Goal: Task Accomplishment & Management: Use online tool/utility

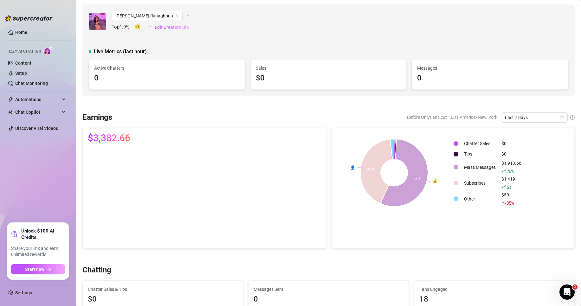
click at [511, 184] on div "5 %" at bounding box center [511, 187] width 20 height 7
click at [47, 81] on link "Chat Monitoring" at bounding box center [31, 83] width 33 height 5
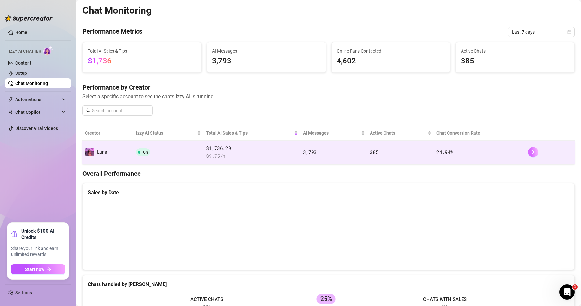
click at [531, 151] on icon "right" at bounding box center [533, 152] width 4 height 4
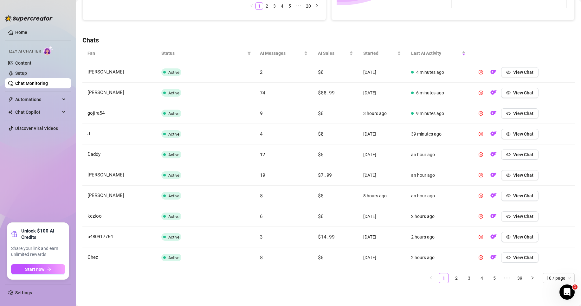
scroll to position [193, 0]
click at [451, 276] on link "2" at bounding box center [456, 277] width 10 height 10
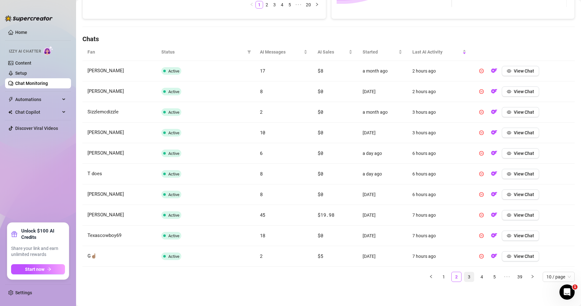
click at [464, 277] on link "3" at bounding box center [469, 277] width 10 height 10
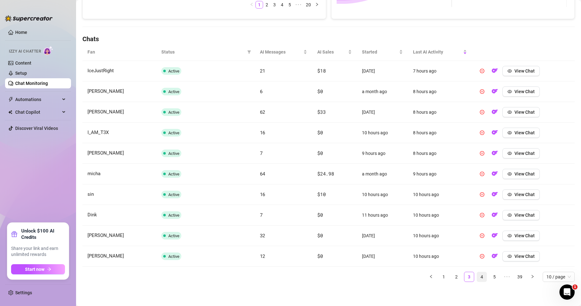
click at [477, 280] on link "4" at bounding box center [482, 277] width 10 height 10
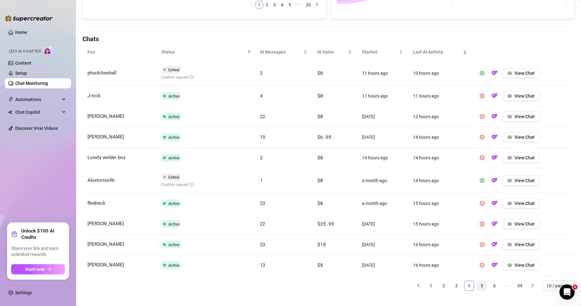
click at [477, 286] on link "5" at bounding box center [482, 286] width 10 height 10
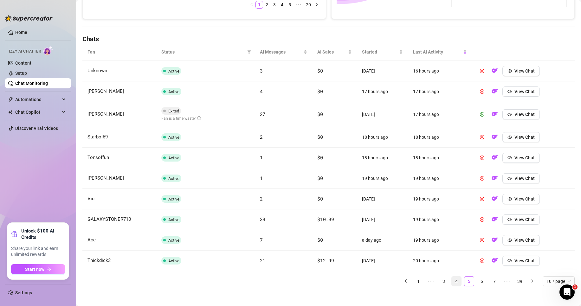
click at [453, 282] on link "4" at bounding box center [456, 282] width 10 height 10
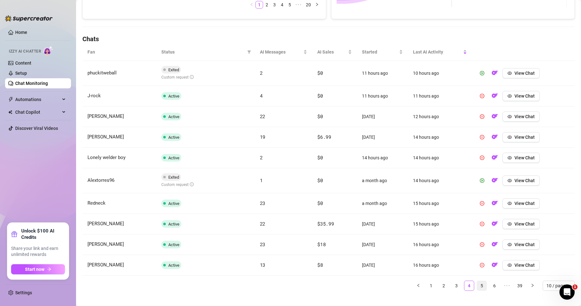
click at [477, 287] on link "5" at bounding box center [482, 286] width 10 height 10
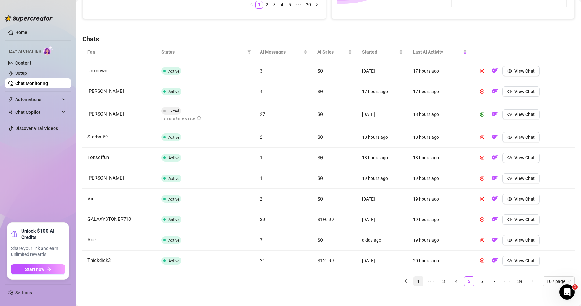
click at [415, 285] on link "1" at bounding box center [418, 282] width 10 height 10
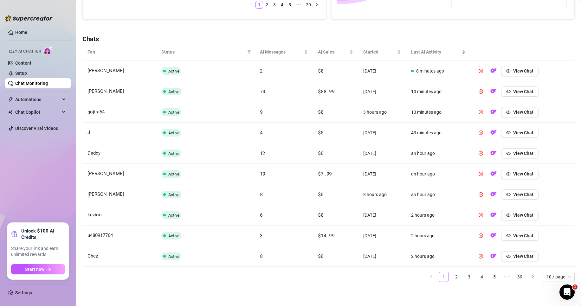
click at [40, 84] on link "Chat Monitoring" at bounding box center [31, 83] width 33 height 5
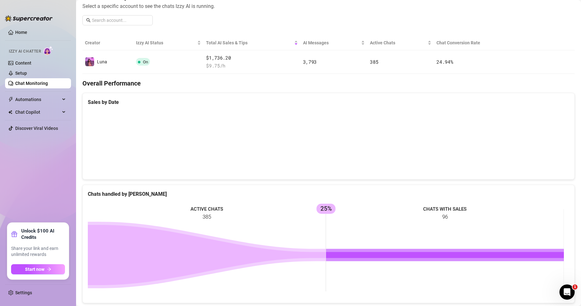
scroll to position [50, 0]
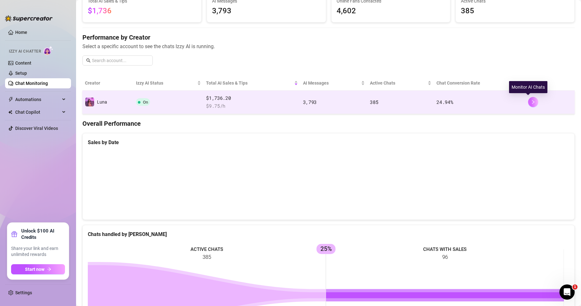
click at [531, 103] on icon "right" at bounding box center [533, 102] width 4 height 4
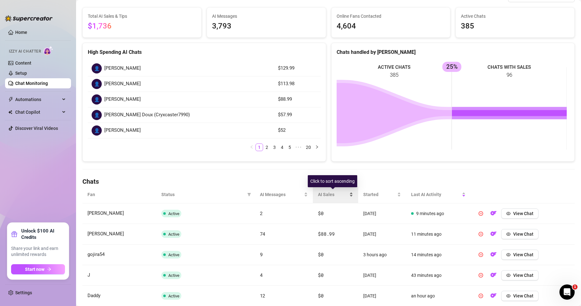
click at [349, 194] on div "AI Sales" at bounding box center [335, 194] width 35 height 7
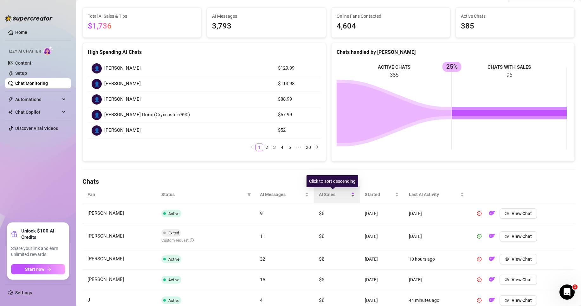
click at [350, 194] on div "AI Sales" at bounding box center [337, 194] width 36 height 7
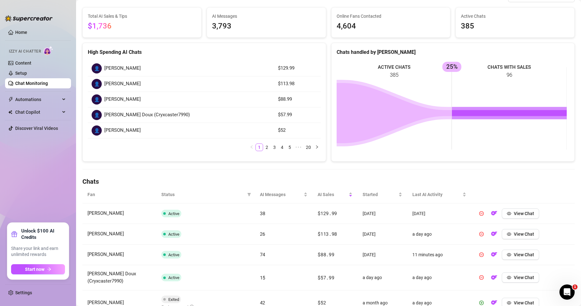
click at [384, 176] on div "Chat Monitoring Chat Monitoring for [PERSON_NAME] [PERSON_NAME] (lunaghoul) Per…" at bounding box center [328, 198] width 492 height 489
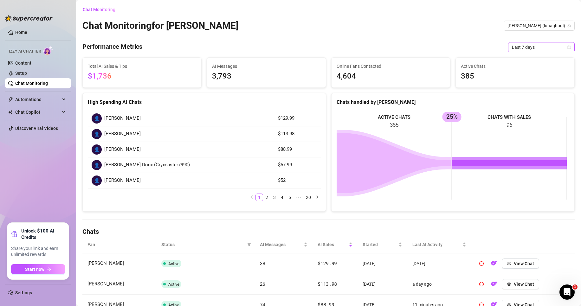
click at [557, 50] on span "Last 7 days" at bounding box center [541, 47] width 59 height 10
click at [535, 60] on div "Last 24 hours" at bounding box center [535, 59] width 56 height 7
click at [534, 50] on span "Last 24 hours" at bounding box center [541, 47] width 59 height 10
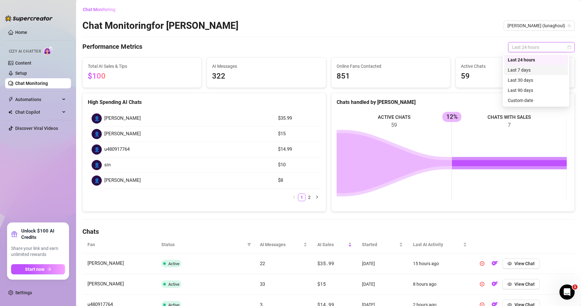
click at [521, 71] on div "Last 7 days" at bounding box center [535, 70] width 56 height 7
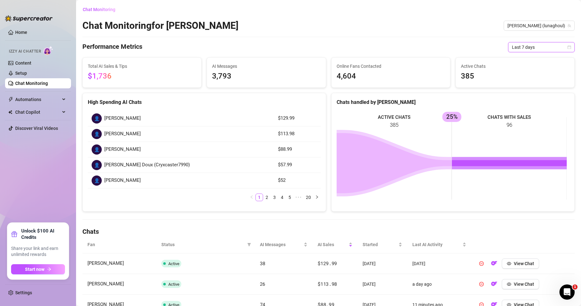
click at [358, 42] on div "Performance Metrics Last 7 days Last 7 days" at bounding box center [328, 47] width 492 height 10
click at [546, 45] on span "Last 7 days" at bounding box center [541, 47] width 59 height 10
click at [542, 56] on div "Last 24 hours" at bounding box center [536, 60] width 64 height 10
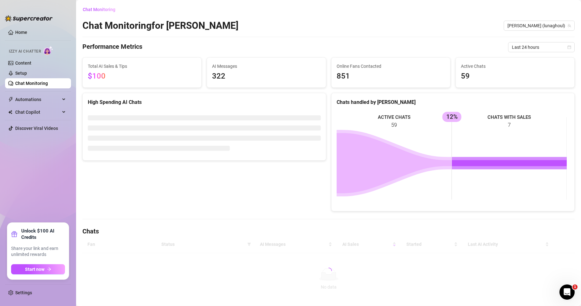
click at [391, 51] on div "Performance Metrics Last 24 hours" at bounding box center [328, 47] width 492 height 10
